Goal: Information Seeking & Learning: Learn about a topic

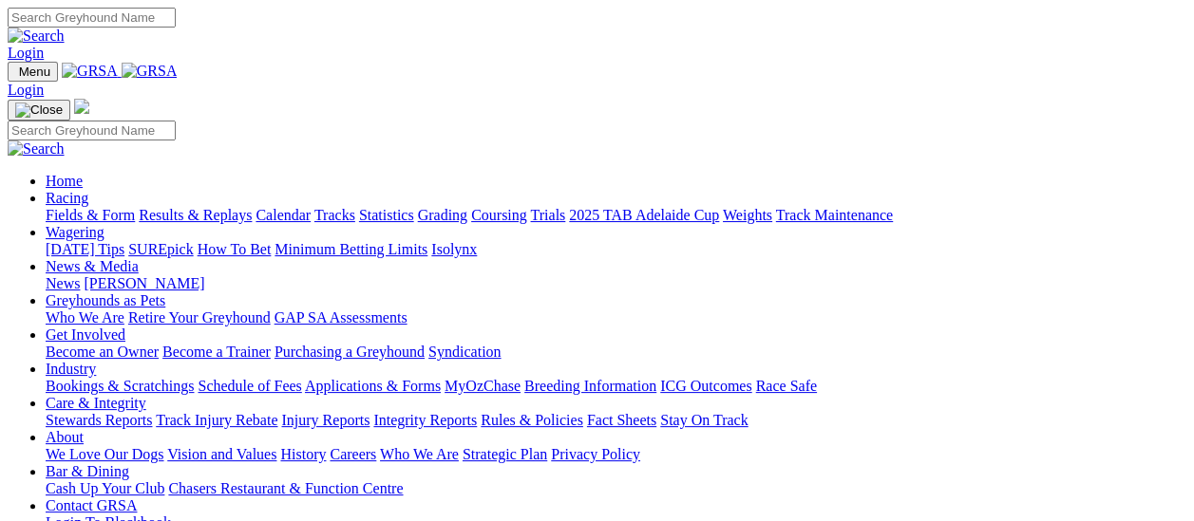
click at [205, 207] on link "Results & Replays" at bounding box center [195, 215] width 113 height 16
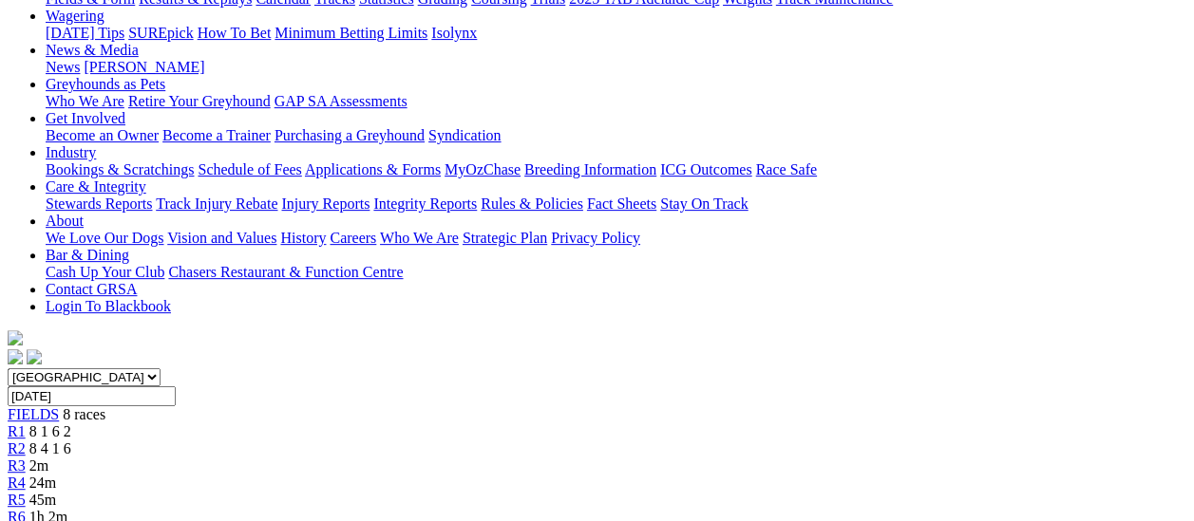
scroll to position [95, 0]
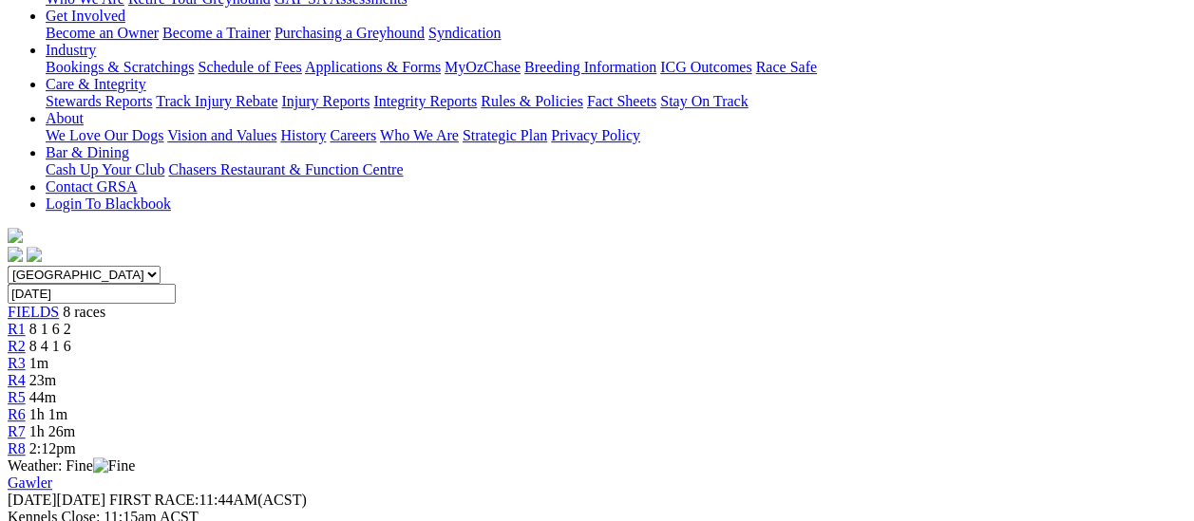
scroll to position [95, 0]
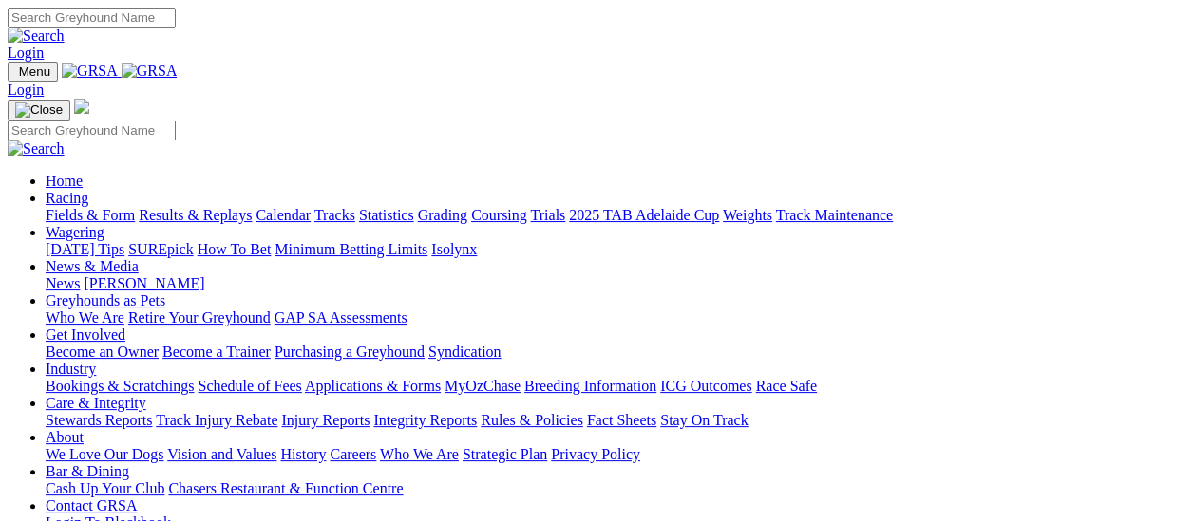
click at [199, 207] on link "Results & Replays" at bounding box center [195, 215] width 113 height 16
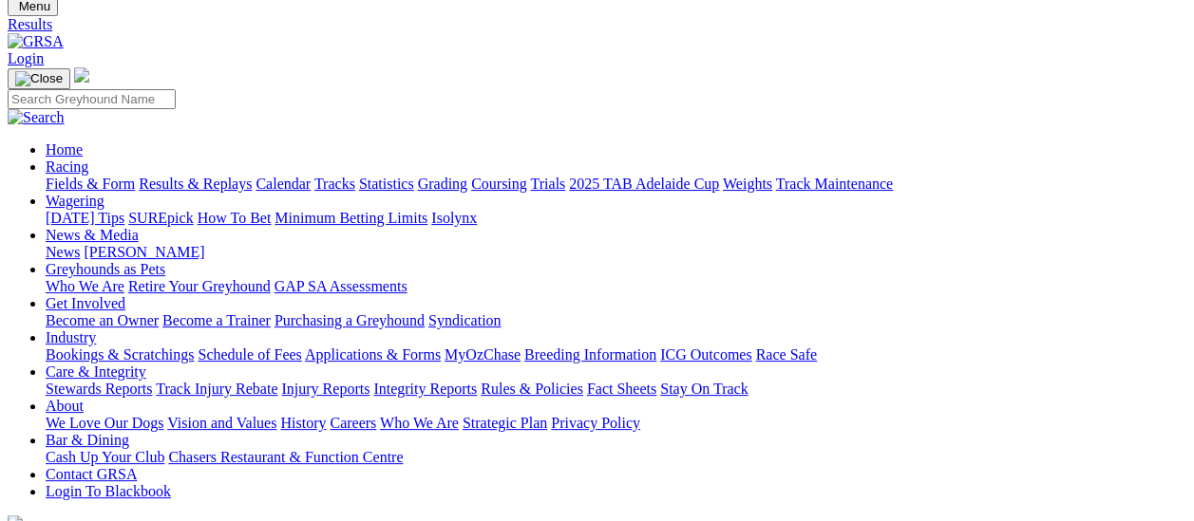
scroll to position [95, 0]
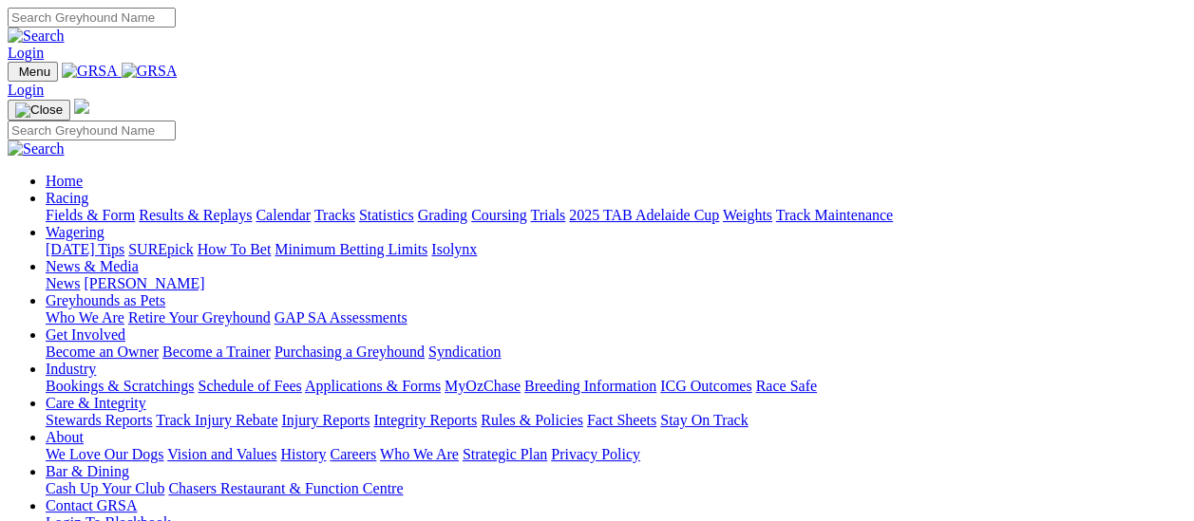
click at [77, 207] on link "Fields & Form" at bounding box center [90, 215] width 89 height 16
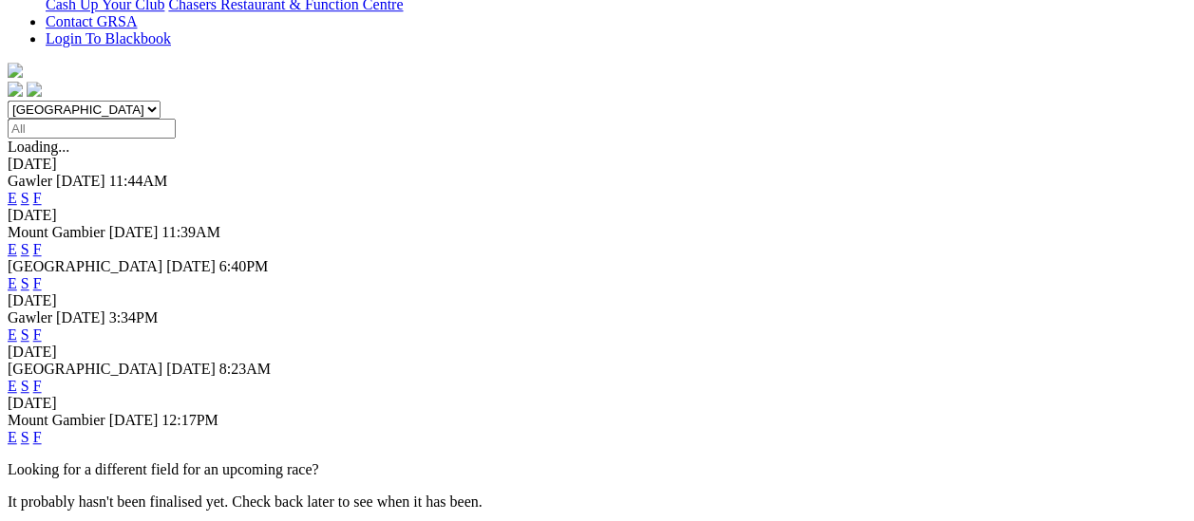
scroll to position [570, 0]
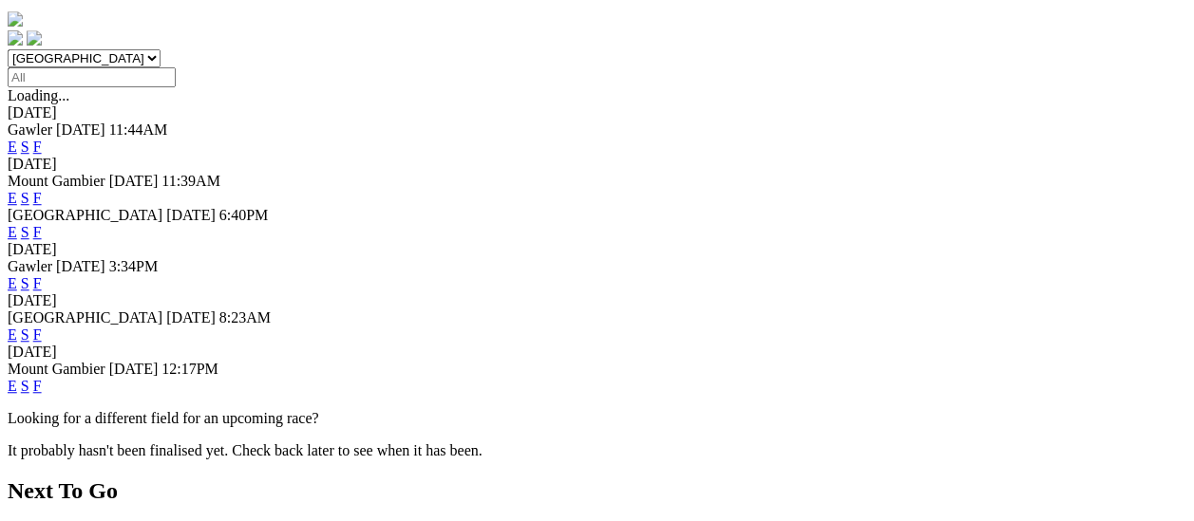
click at [42, 327] on link "F" at bounding box center [37, 335] width 9 height 16
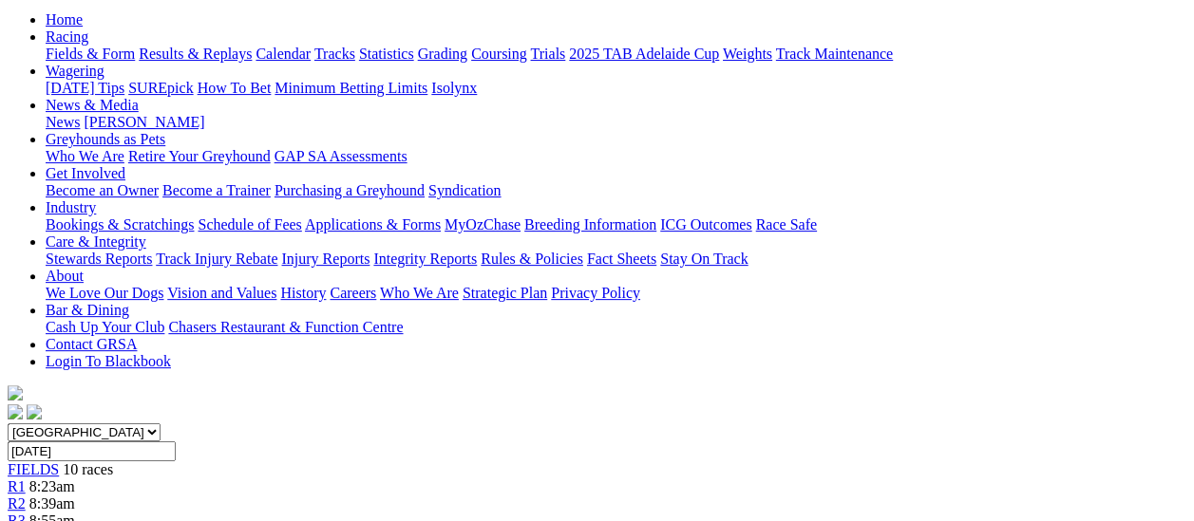
scroll to position [190, 0]
